Goal: Find specific page/section: Find specific page/section

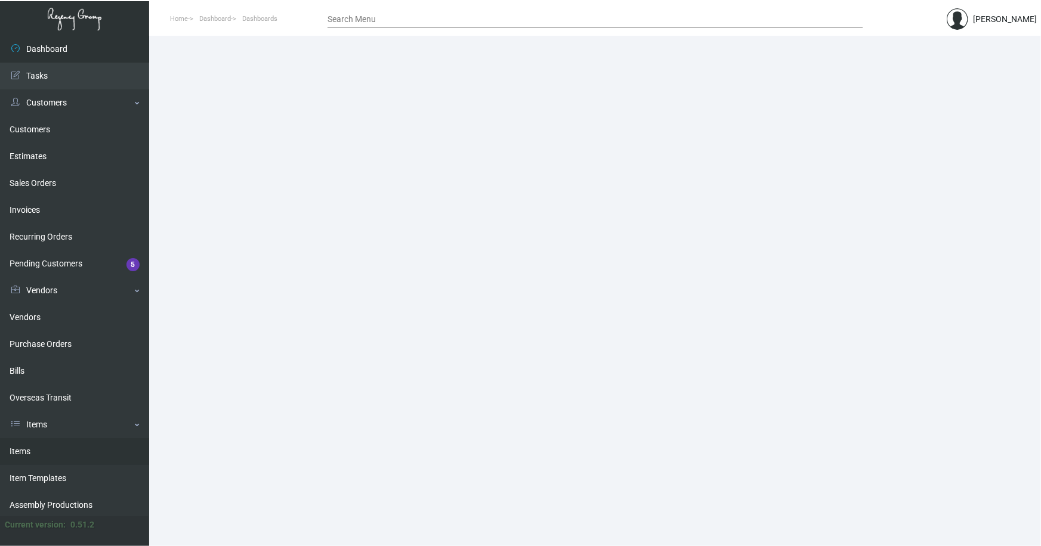
drag, startPoint x: 22, startPoint y: 449, endPoint x: 258, endPoint y: 263, distance: 300.4
click at [23, 448] on link "Items" at bounding box center [74, 451] width 149 height 27
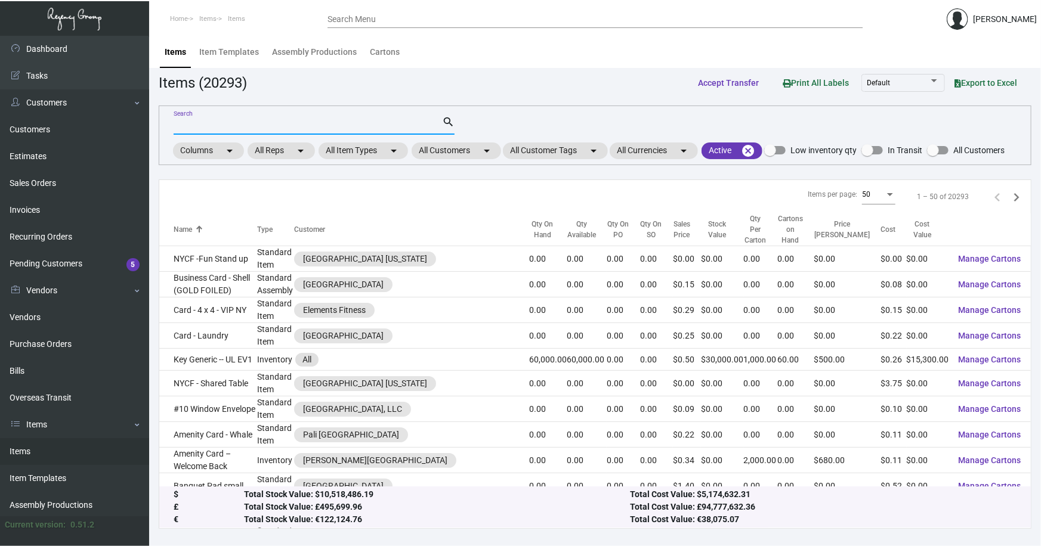
click at [274, 123] on input "Search" at bounding box center [308, 126] width 268 height 10
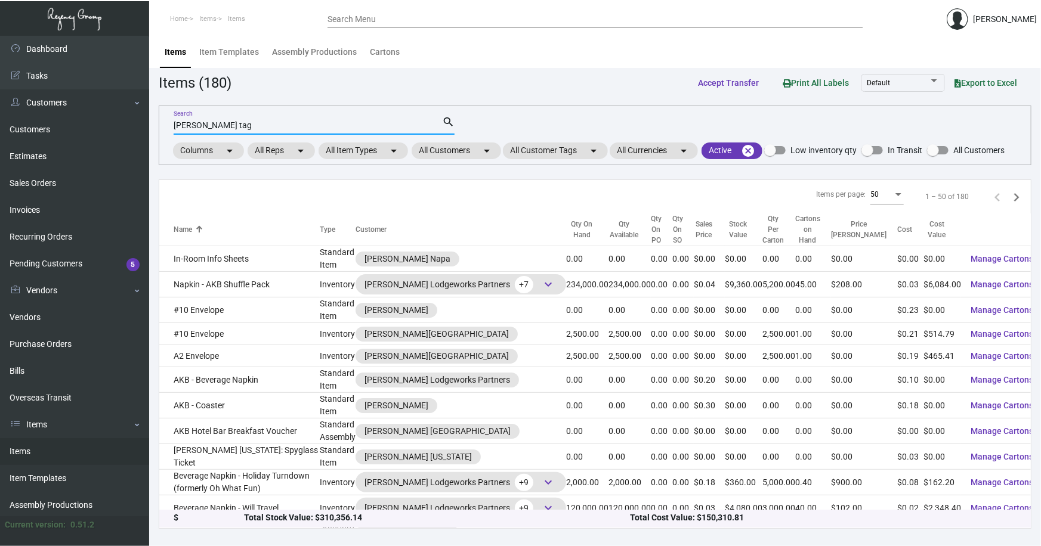
type input "[PERSON_NAME] tag"
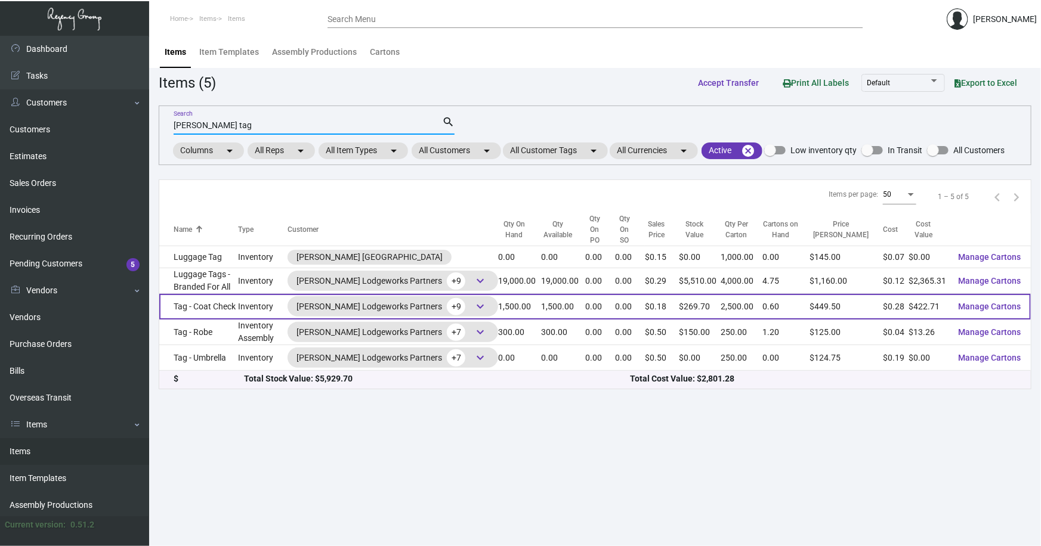
click at [193, 294] on td "Tag - Coat Check" at bounding box center [198, 307] width 79 height 26
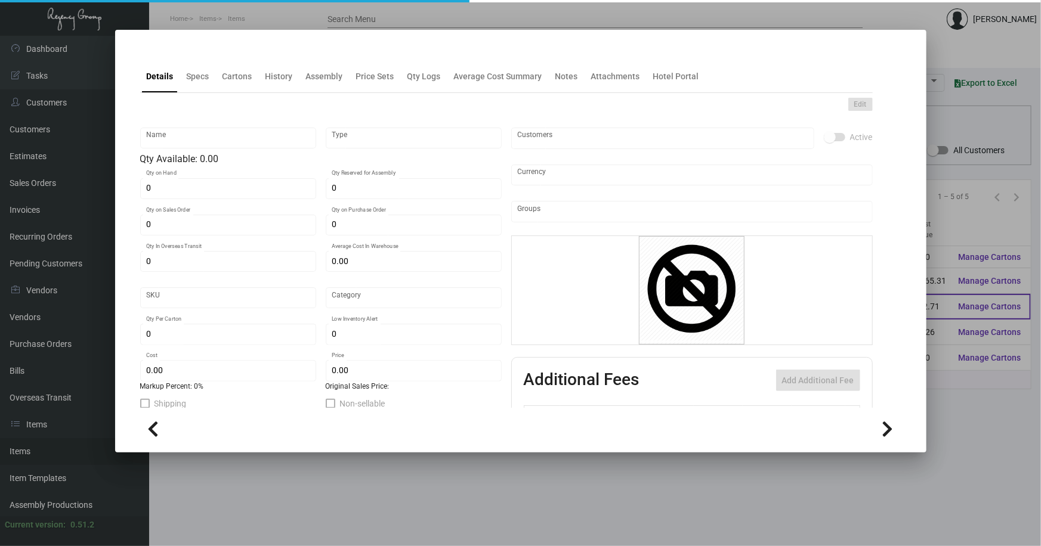
type input "Tag - Coat Check"
type input "Inventory"
type input "1,500"
type input "$ 0.46968"
type input "350"
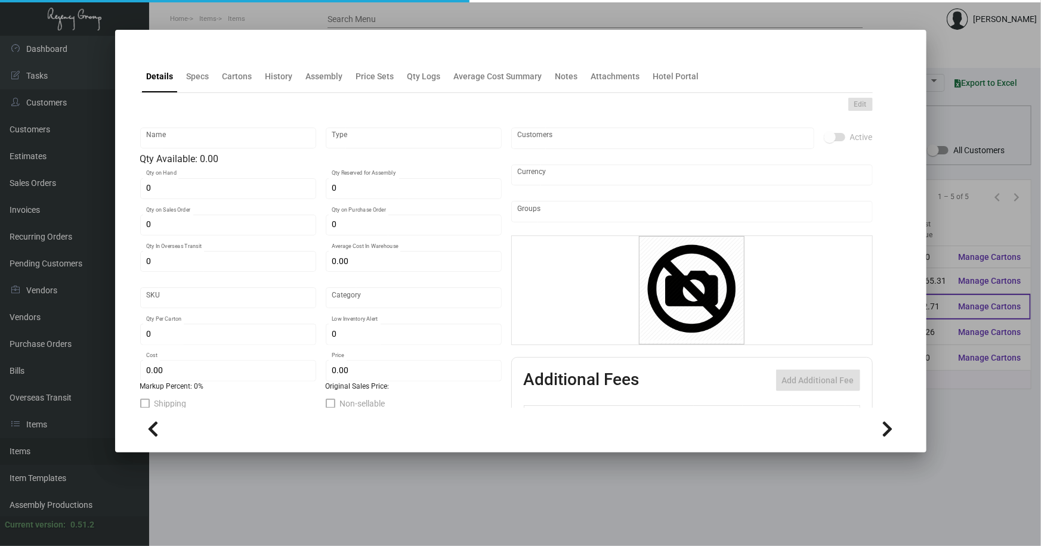
type input "Standard"
type input "2,500"
type input "500"
type input "$ 0.28181"
type input "$ 0.1798"
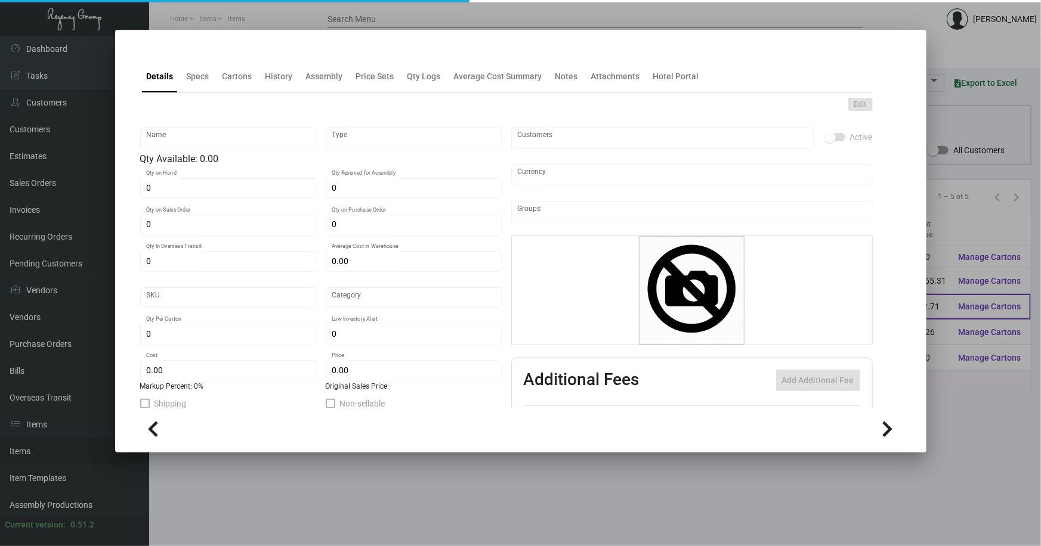
type textarea "Coat Check Tag: CSU 13pt white stock; Printing 2/0 (yellow border); Numbering; …"
type textarea "Coat Check Tag: 13pt white stock Printing 2/0 (yellow border); Numbering;"
checkbox input "true"
type input "United States Dollar $"
